Goal: Transaction & Acquisition: Download file/media

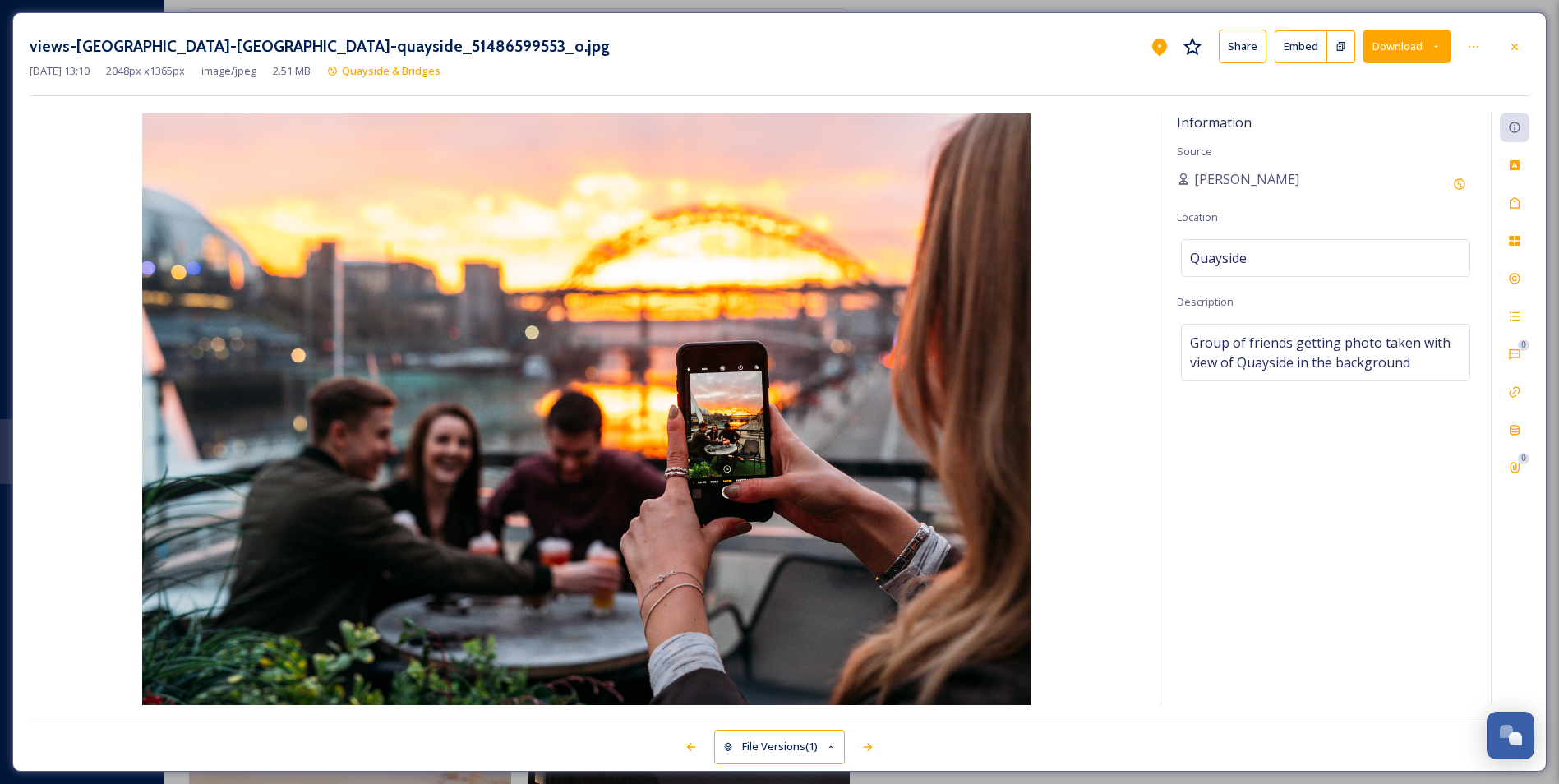
scroll to position [9139, 0]
click at [1524, 38] on div at bounding box center [1514, 47] width 30 height 30
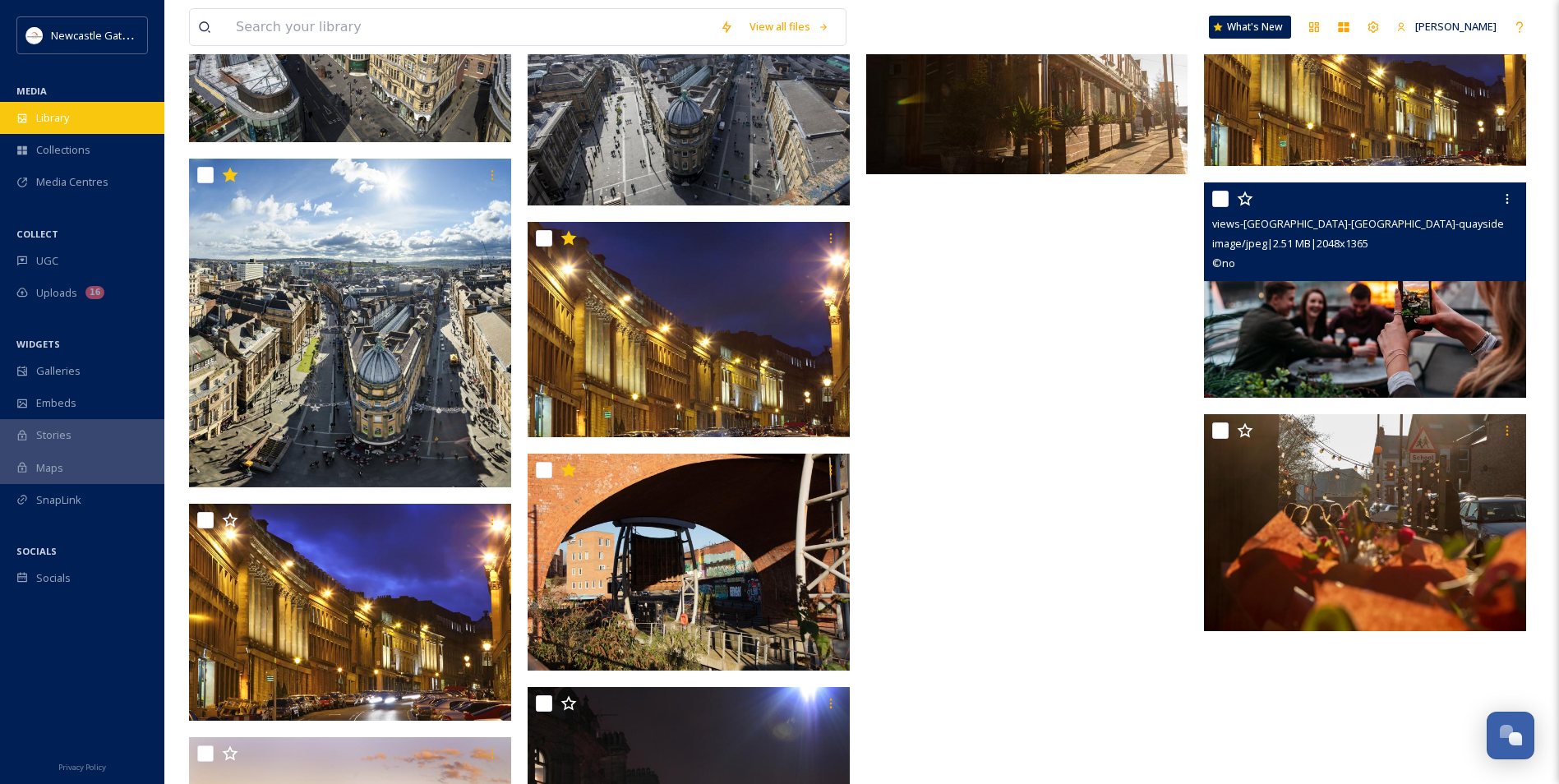
click at [49, 128] on div "Library" at bounding box center [82, 118] width 164 height 32
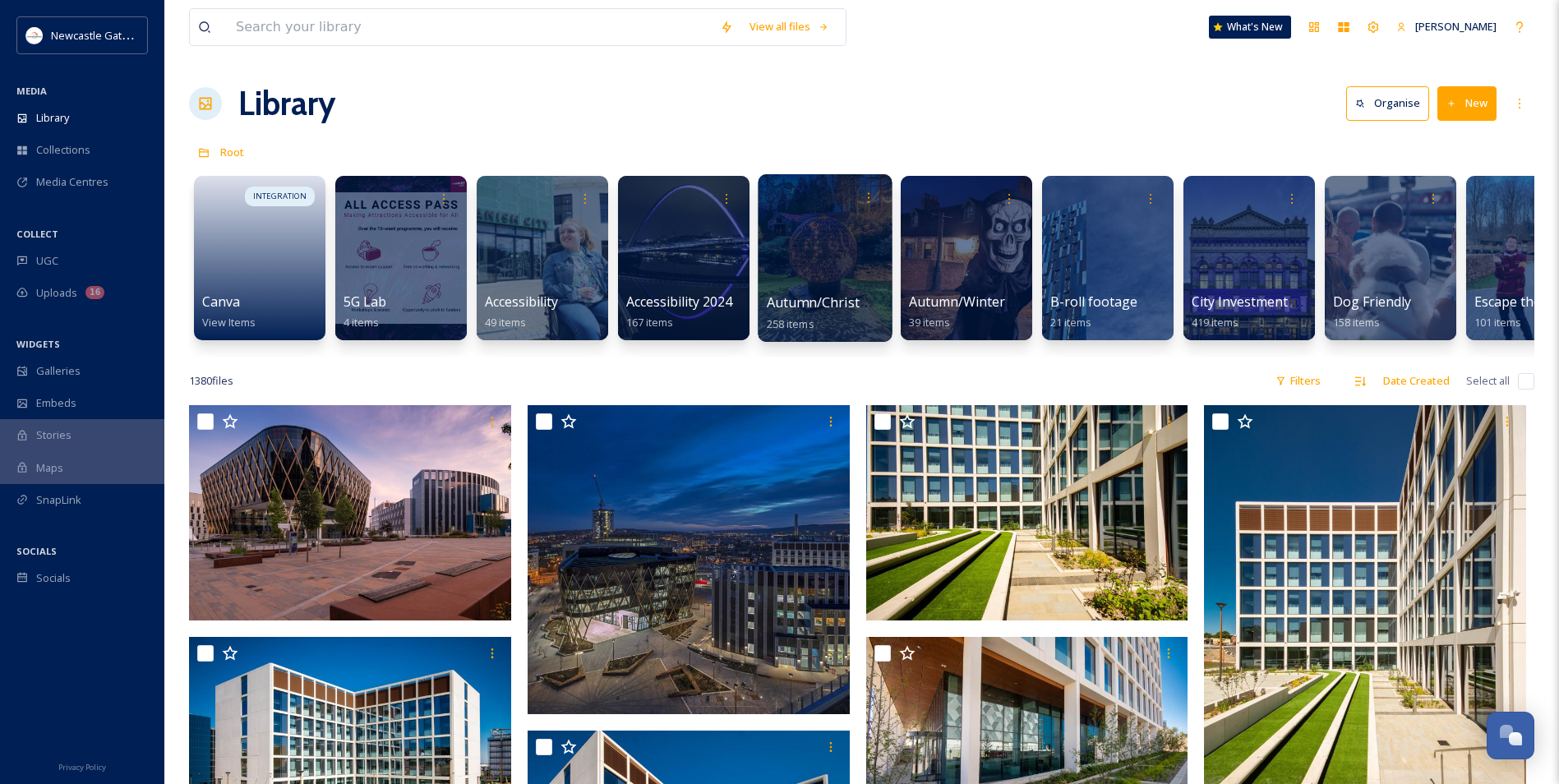
click at [811, 281] on div at bounding box center [824, 258] width 134 height 168
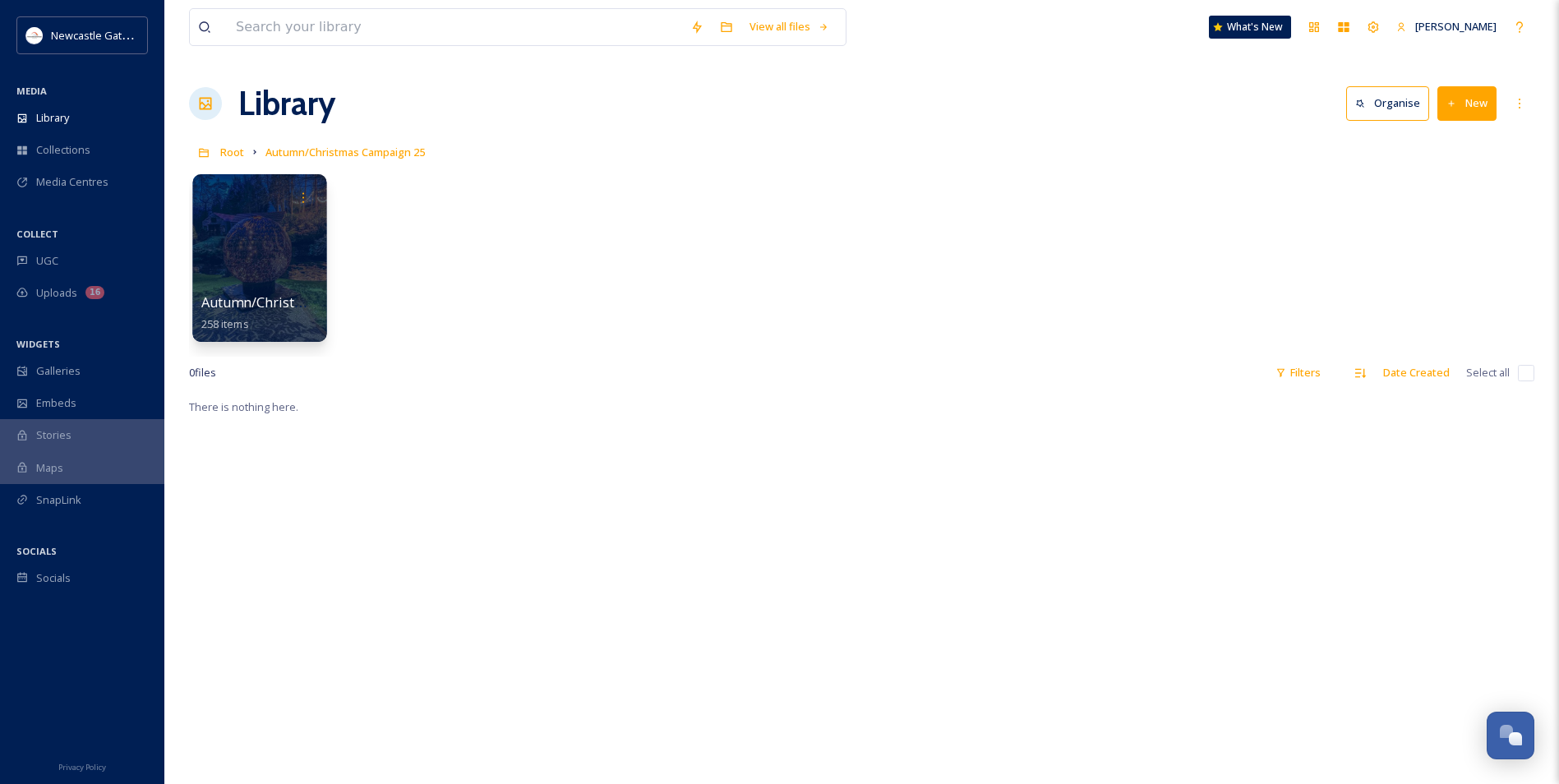
click at [281, 274] on div at bounding box center [260, 258] width 134 height 168
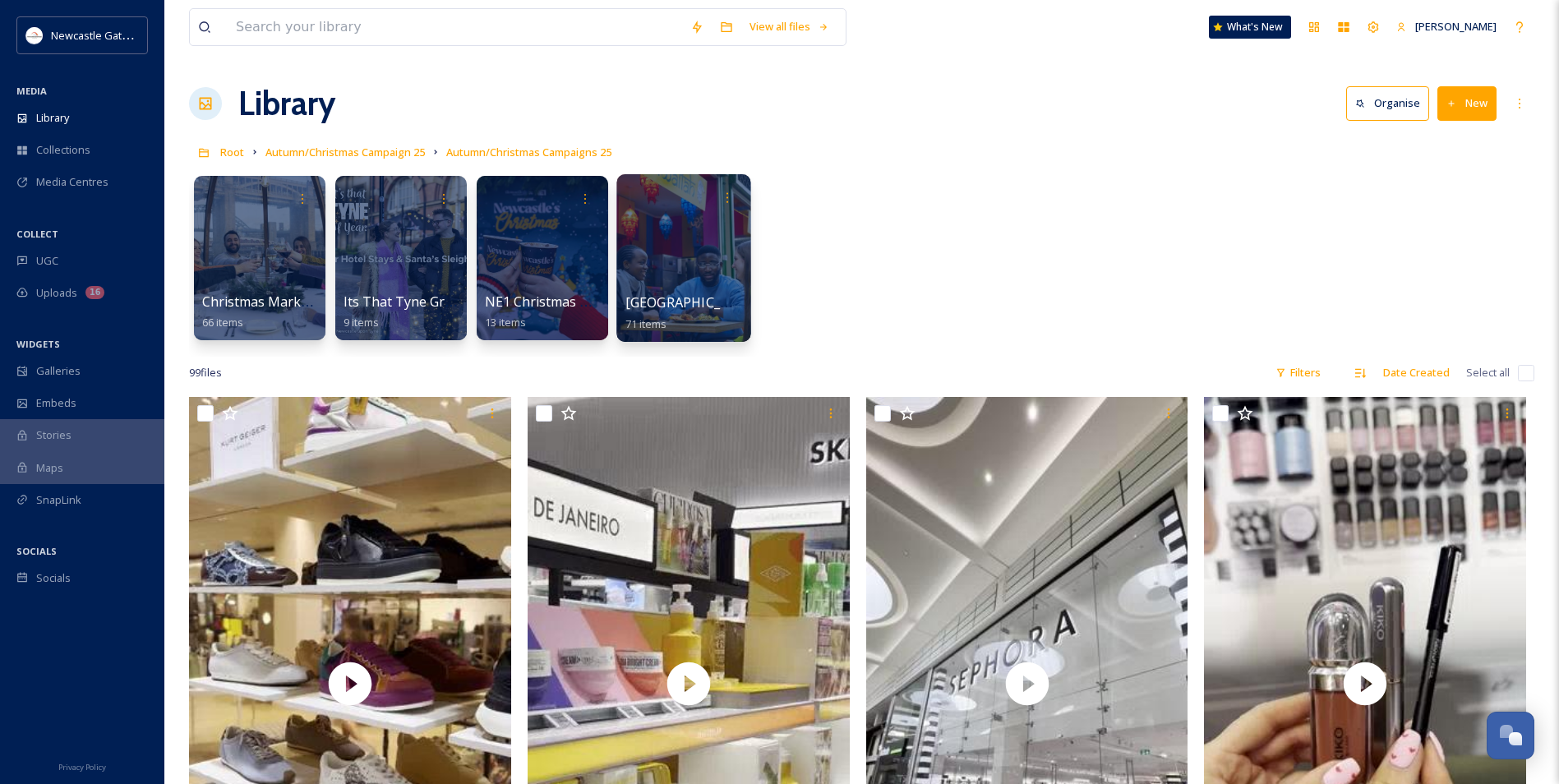
click at [640, 279] on div at bounding box center [683, 258] width 134 height 168
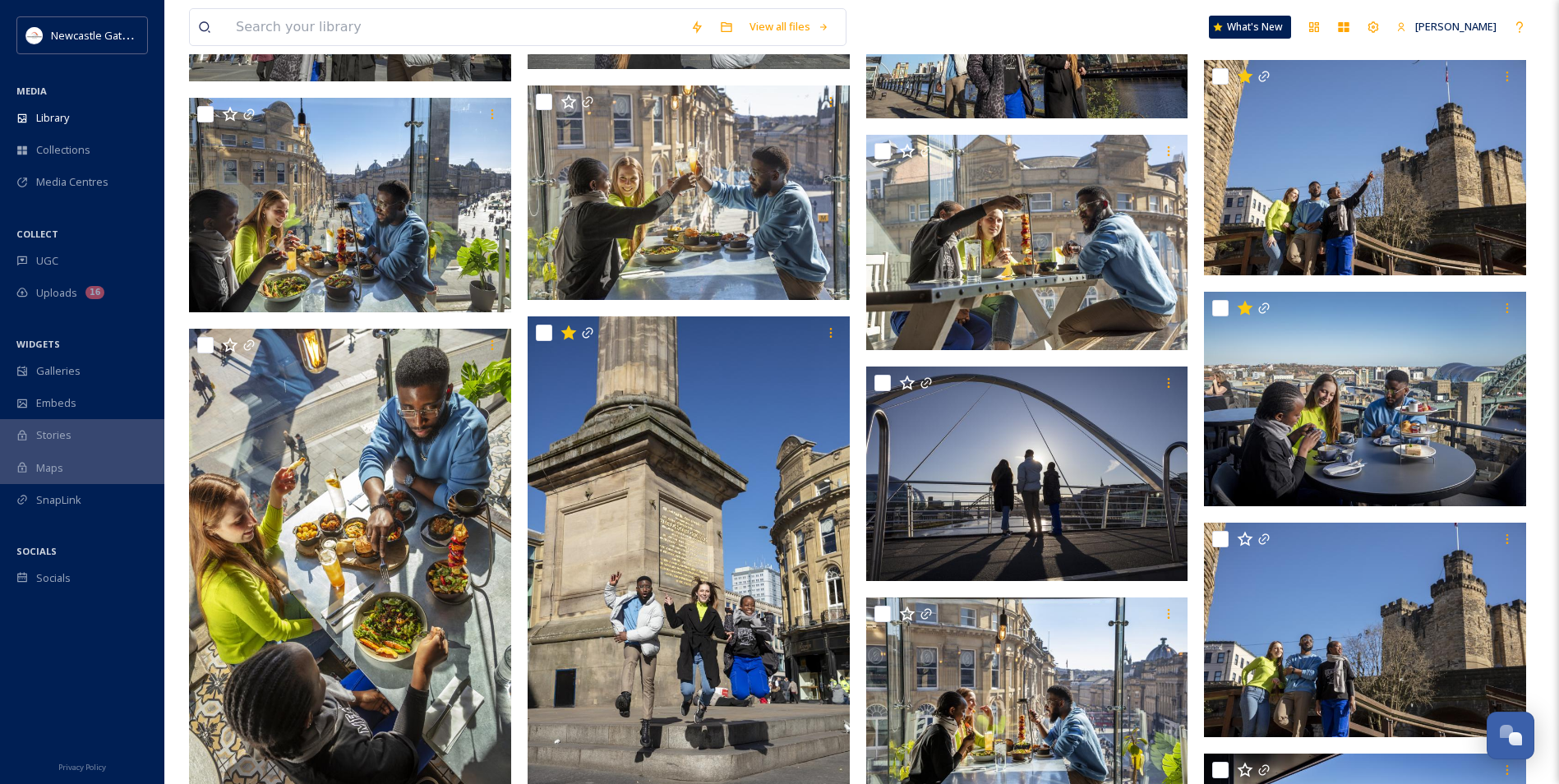
scroll to position [2793, 0]
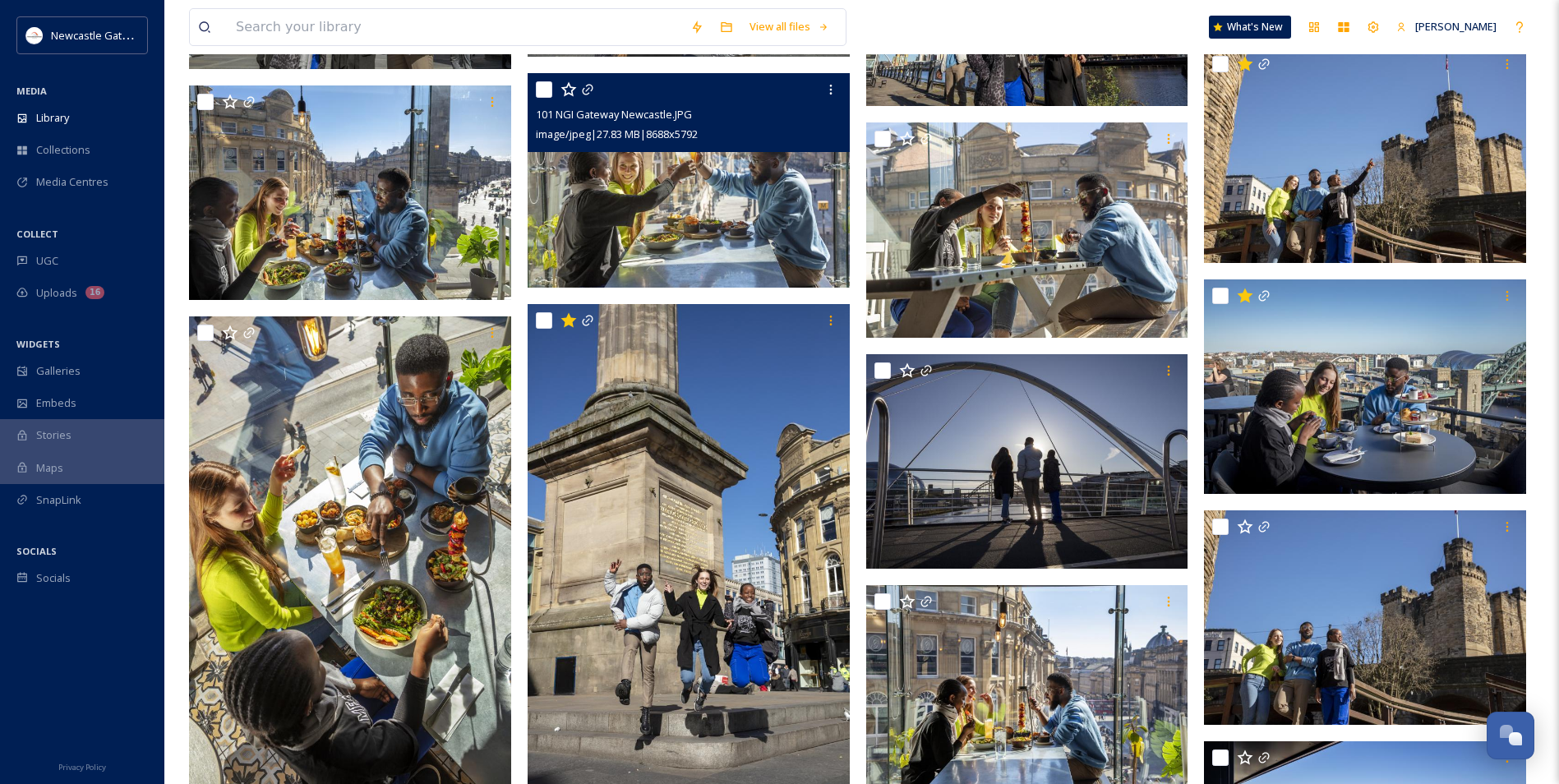
click at [730, 234] on img at bounding box center [689, 181] width 322 height 216
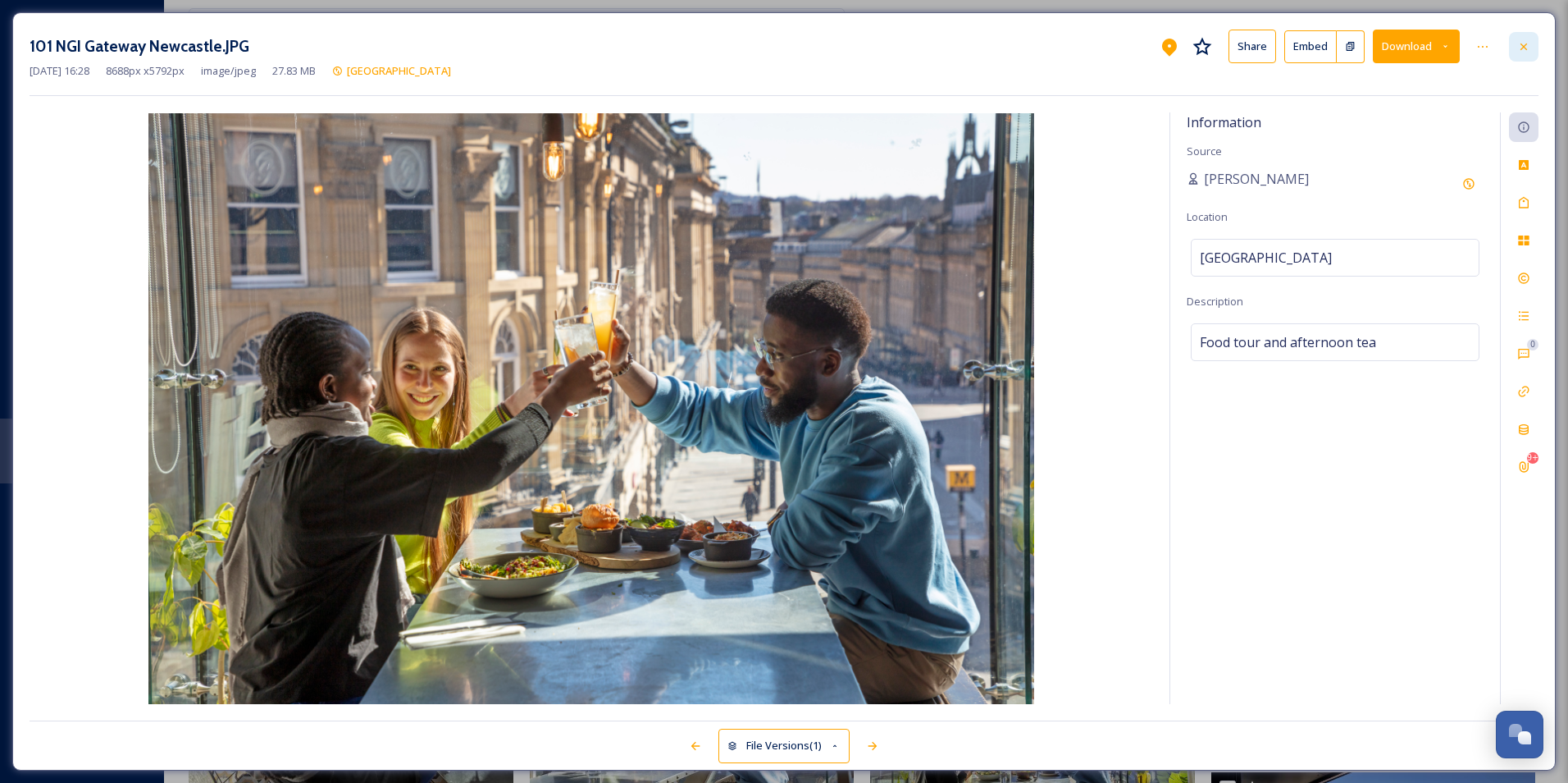
click at [1538, 47] on div at bounding box center [1523, 47] width 30 height 30
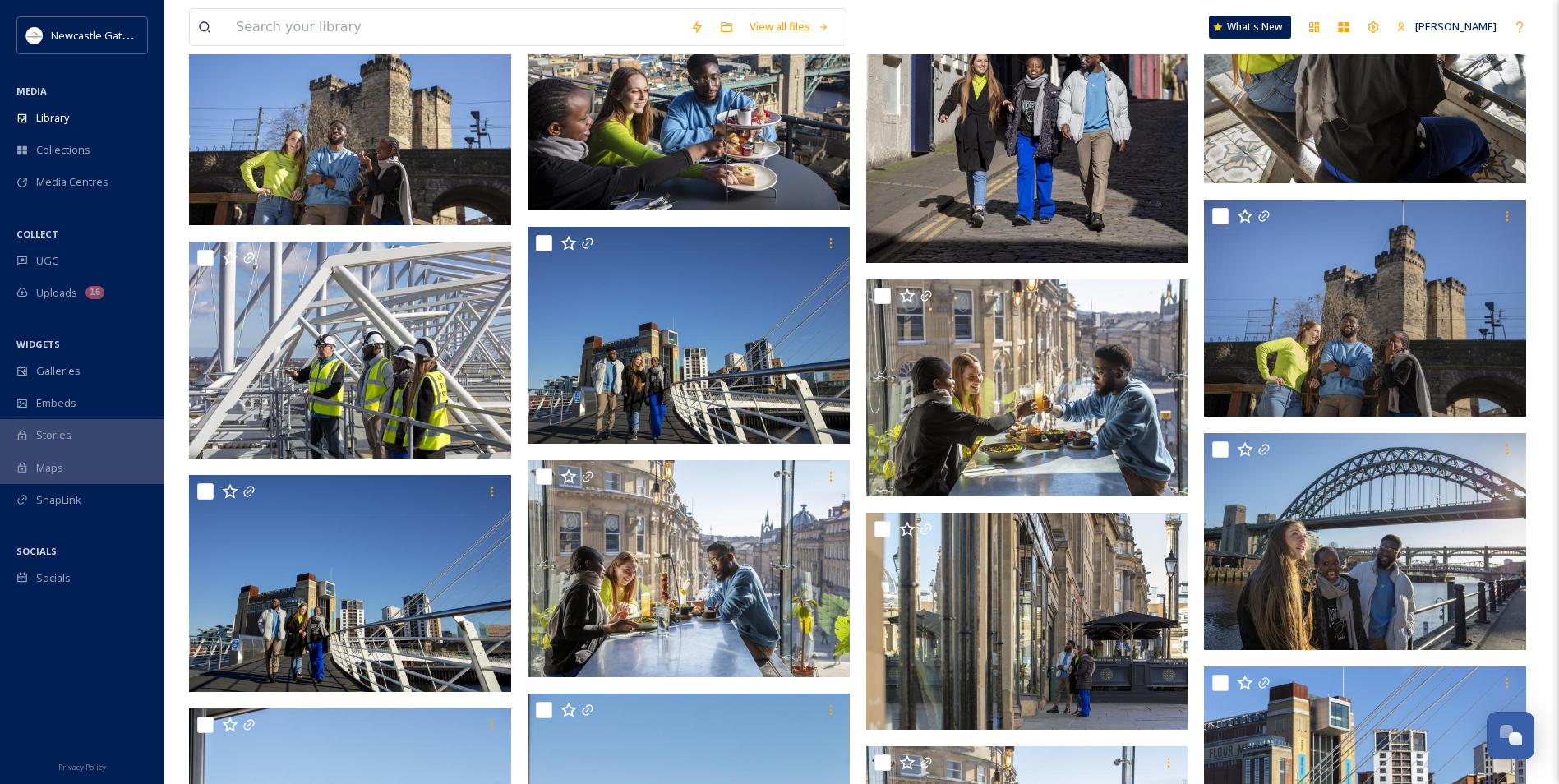
scroll to position [4107, 0]
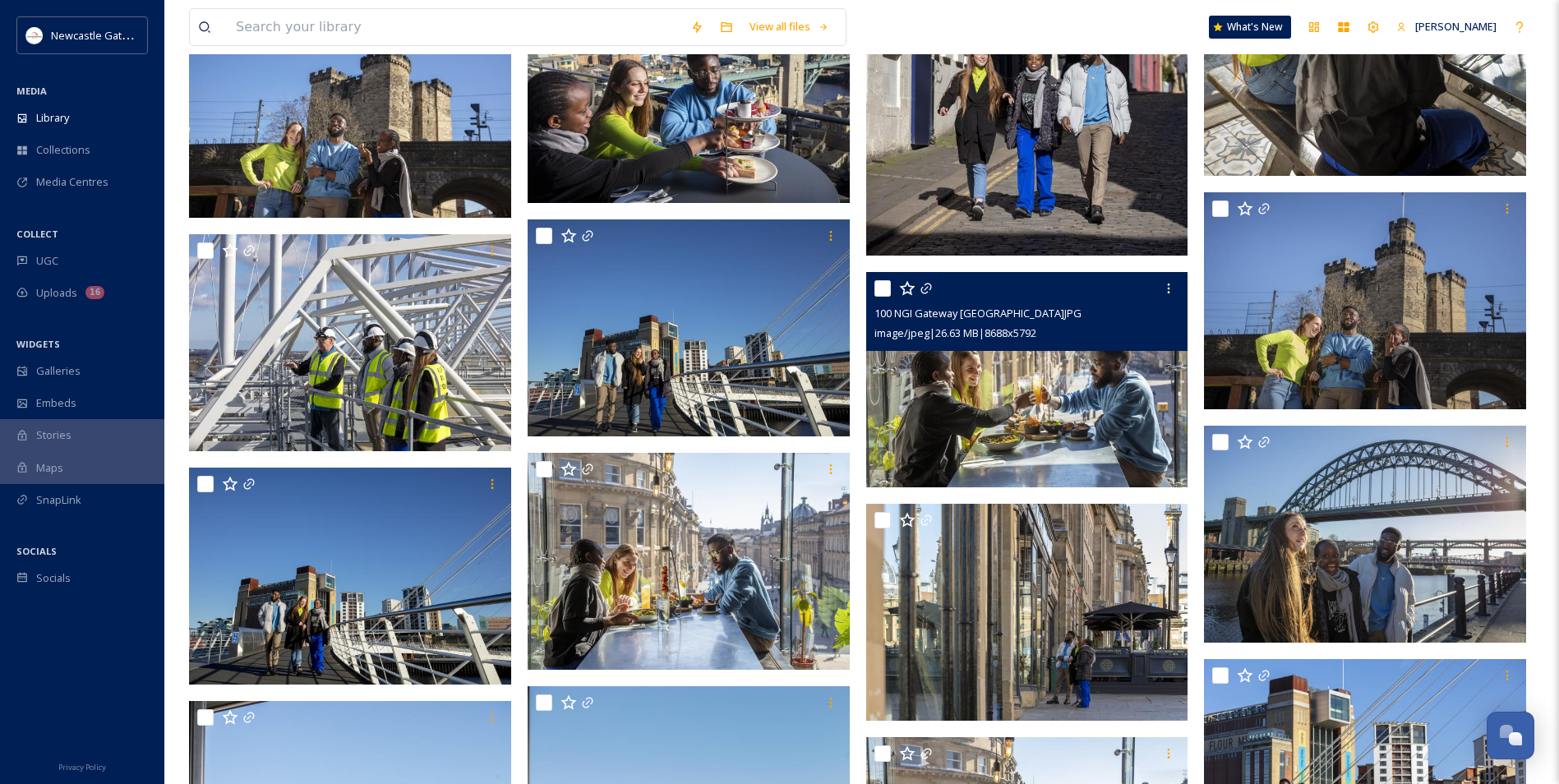
click at [1068, 423] on img at bounding box center [1028, 380] width 322 height 216
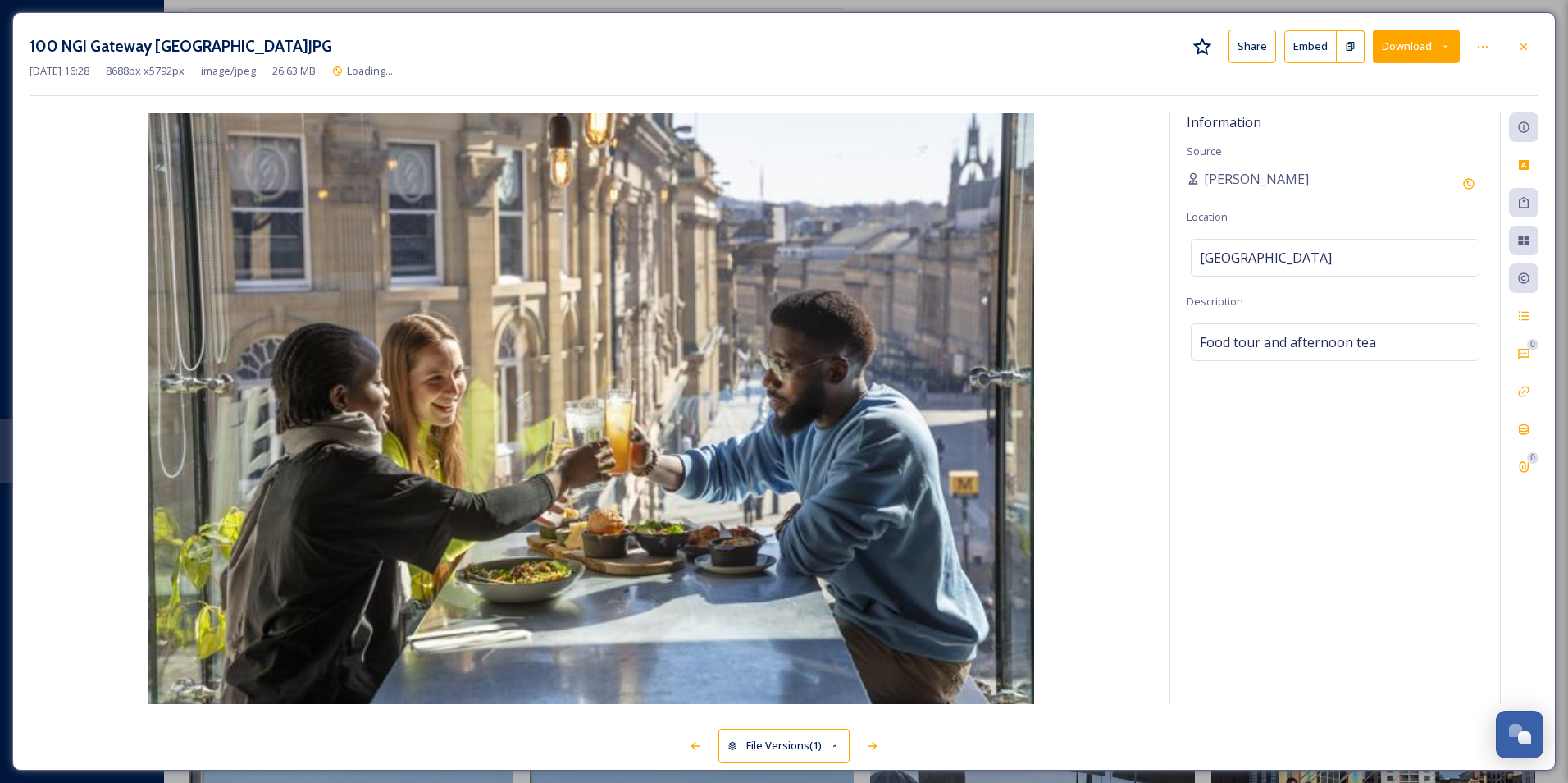
click at [1432, 55] on button "Download" at bounding box center [1416, 46] width 87 height 33
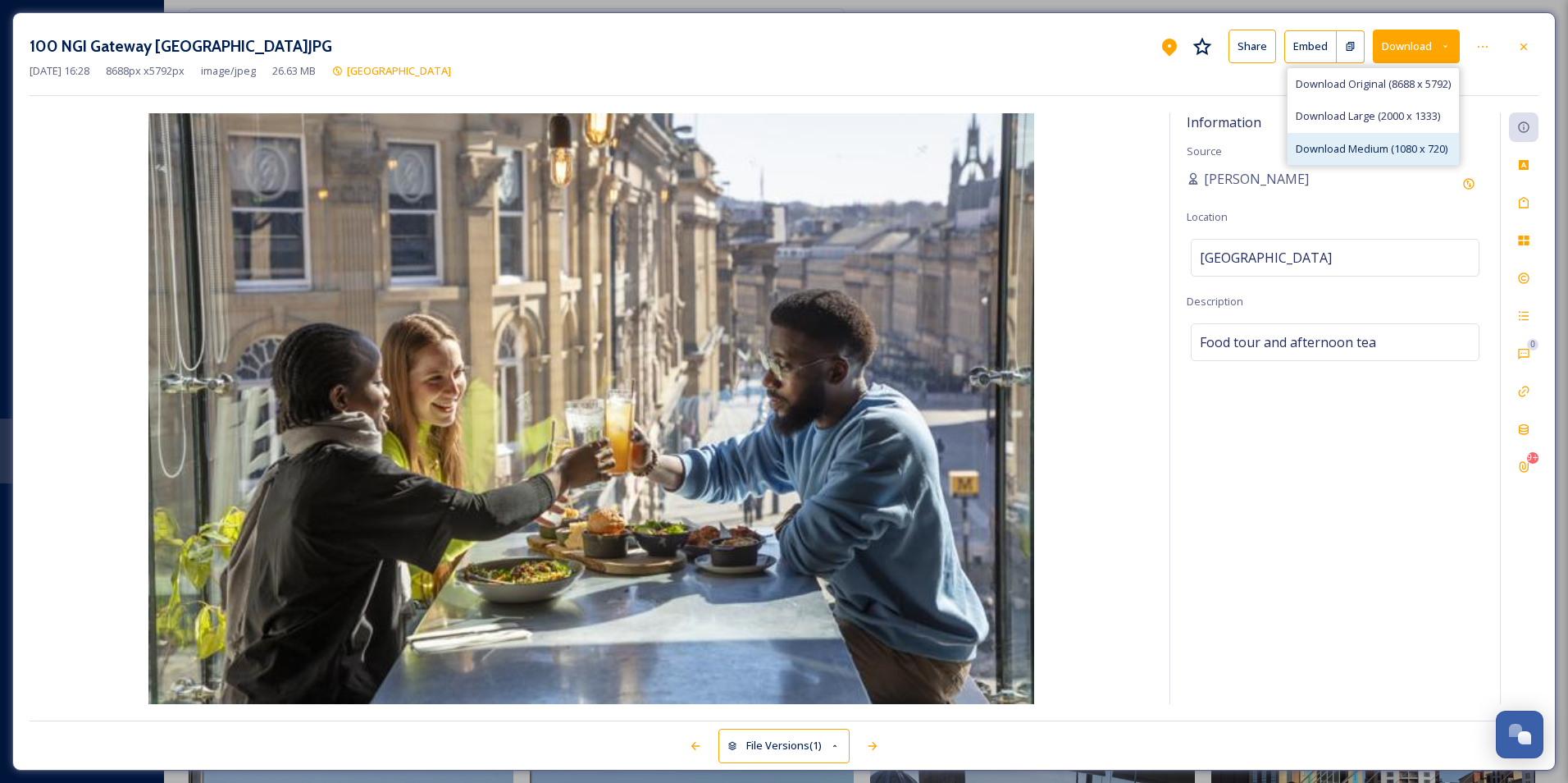
click at [1360, 151] on span "Download Medium (1080 x 720)" at bounding box center [1371, 149] width 151 height 15
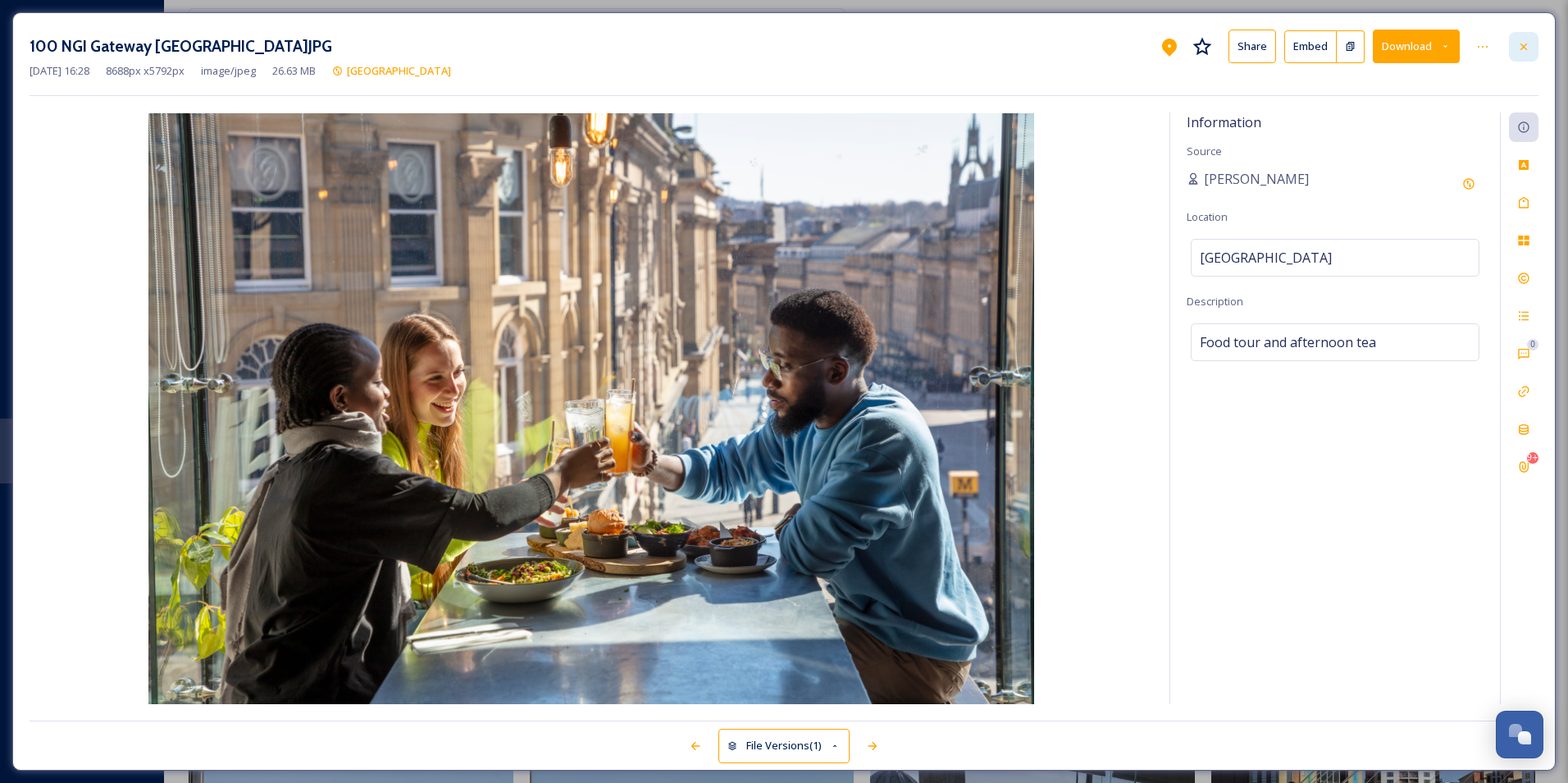
click at [1515, 49] on div at bounding box center [1523, 47] width 30 height 30
